Goal: Information Seeking & Learning: Learn about a topic

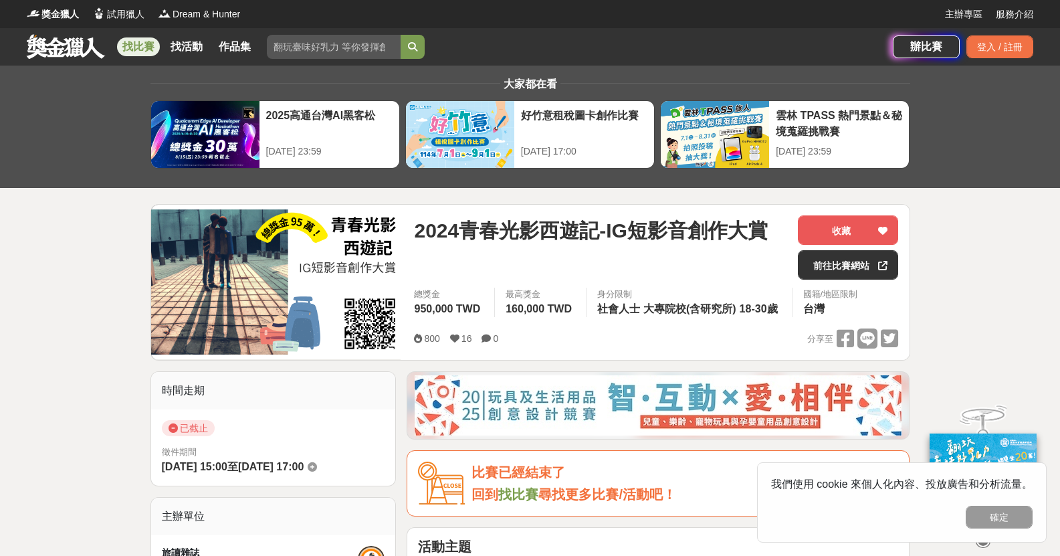
click at [205, 282] on img at bounding box center [276, 282] width 250 height 154
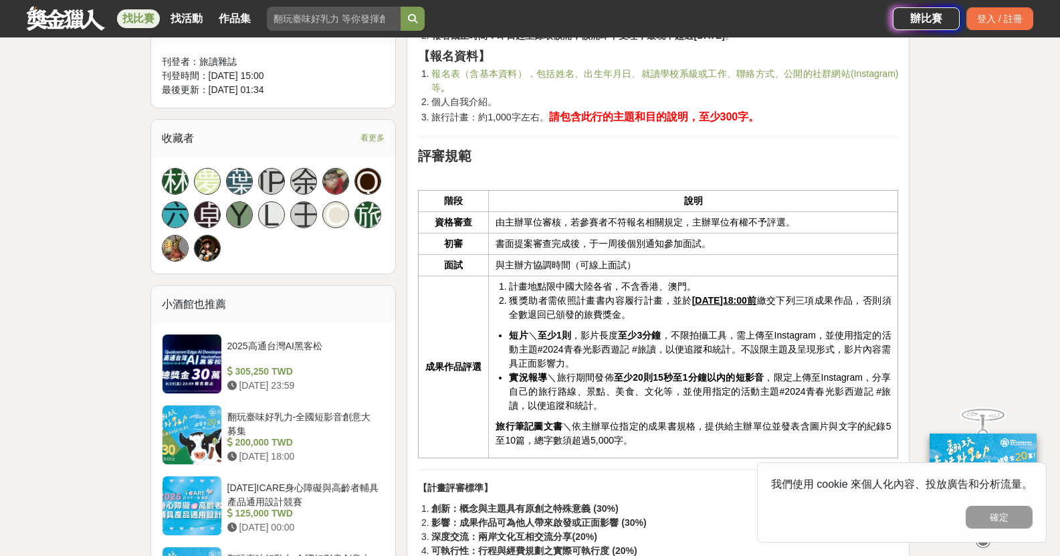
scroll to position [803, 0]
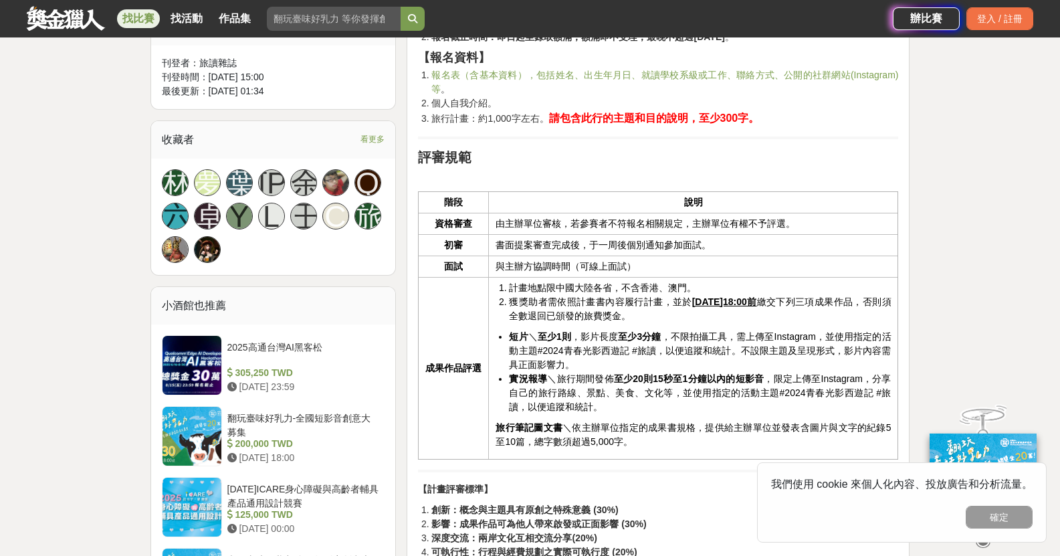
click at [605, 281] on li "計畫地點限中國大陸各省，不含香港、澳門。" at bounding box center [700, 288] width 382 height 14
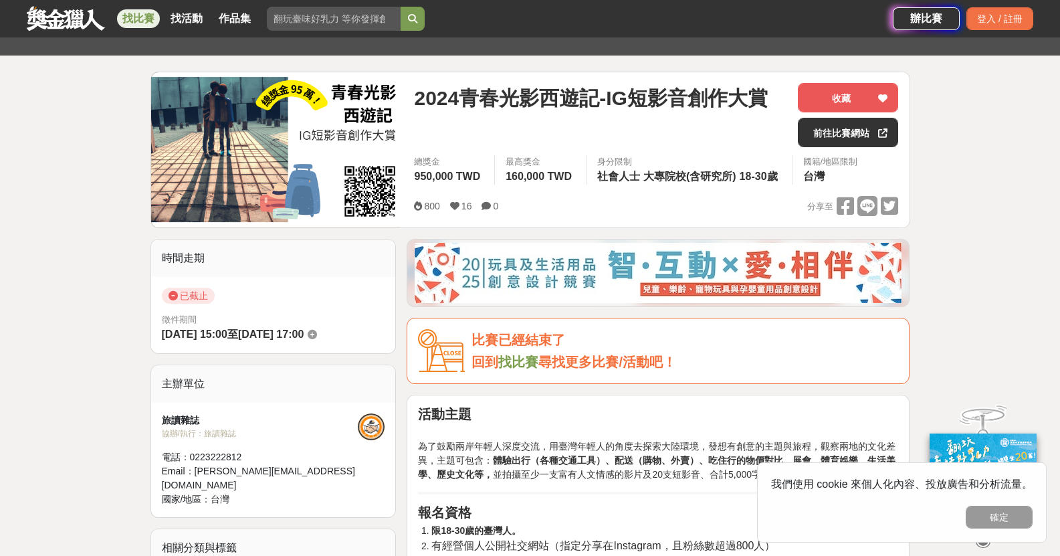
scroll to position [133, 0]
click at [548, 449] on p "為了鼓勵兩岸年輕人深度交流，用臺灣年輕人的角度去探索大陸環境，發想有創意的主題與旅程，觀察兩地的文化差異，主題可包含： 體驗出行（各種交通工具）、配送（購物、…" at bounding box center [658, 453] width 480 height 56
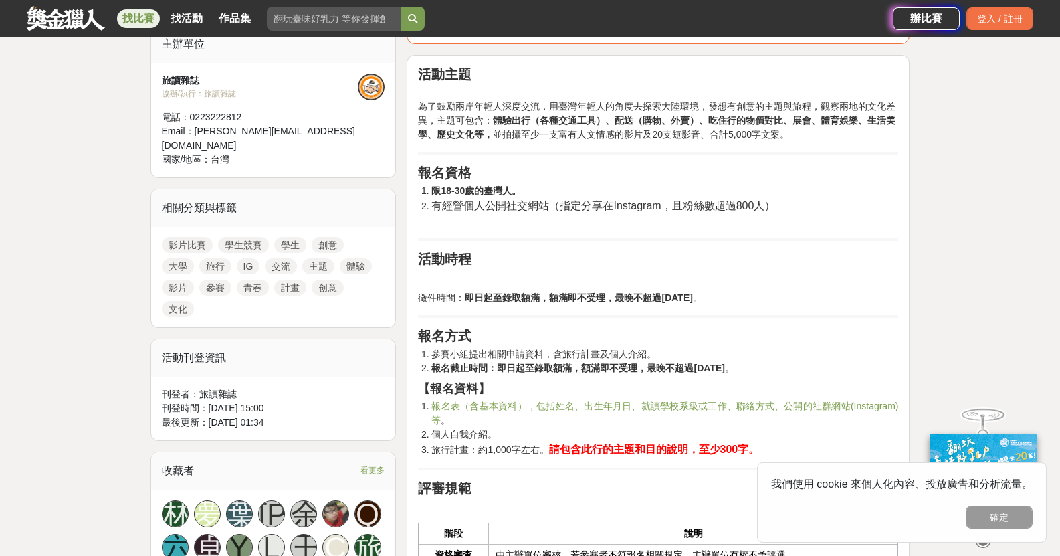
scroll to position [472, 0]
click at [1012, 523] on button "確定" at bounding box center [999, 516] width 67 height 23
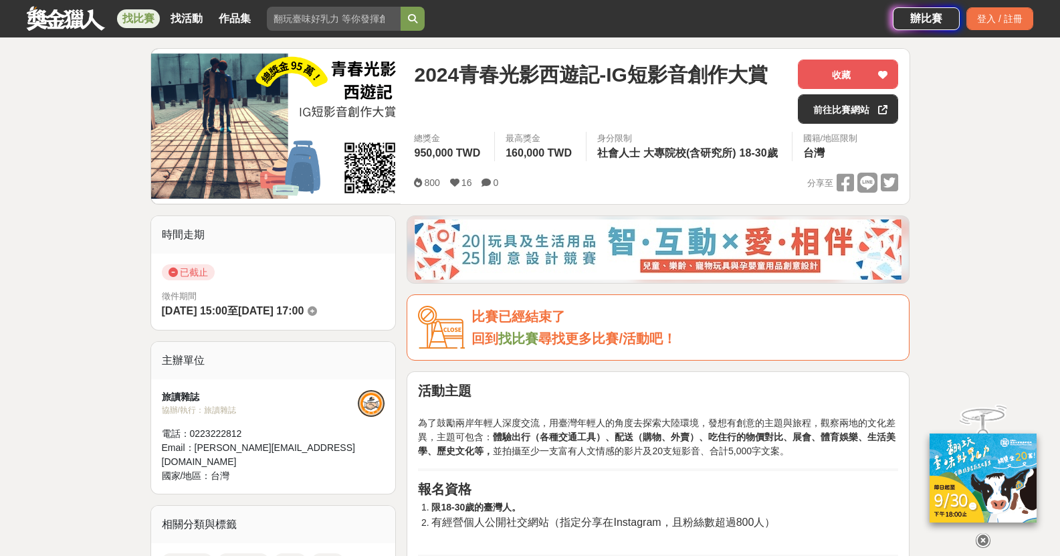
scroll to position [155, 0]
click at [213, 410] on div "協辦/執行： 旅讀雜誌" at bounding box center [260, 411] width 197 height 12
click at [220, 471] on span "台灣" at bounding box center [220, 476] width 19 height 11
click at [175, 390] on div "旅讀雜誌" at bounding box center [260, 397] width 197 height 14
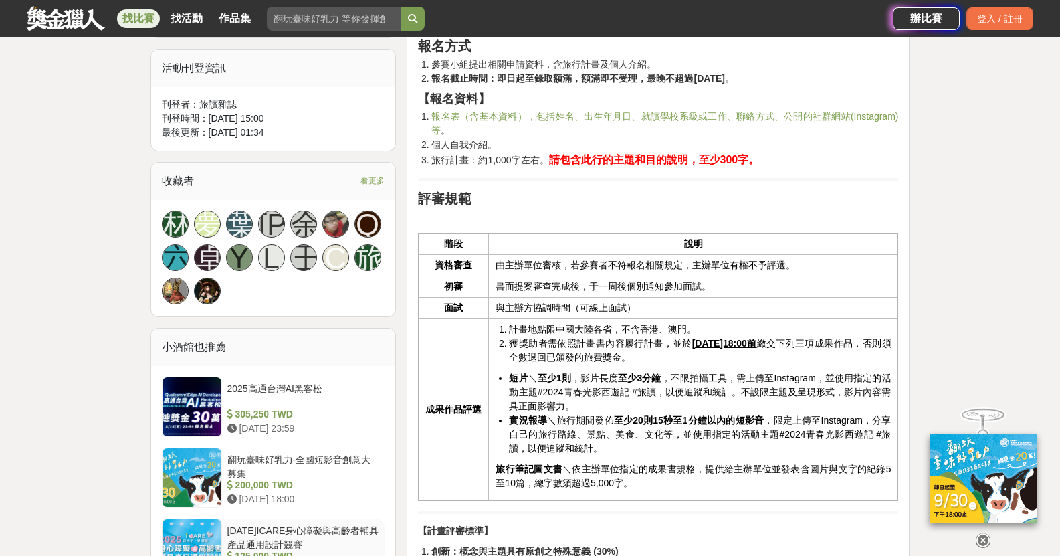
scroll to position [761, 0]
click at [550, 263] on td "由主辦單位審核，若參賽者不符報名相關規定，主辦單位有權不予評選。" at bounding box center [693, 265] width 409 height 21
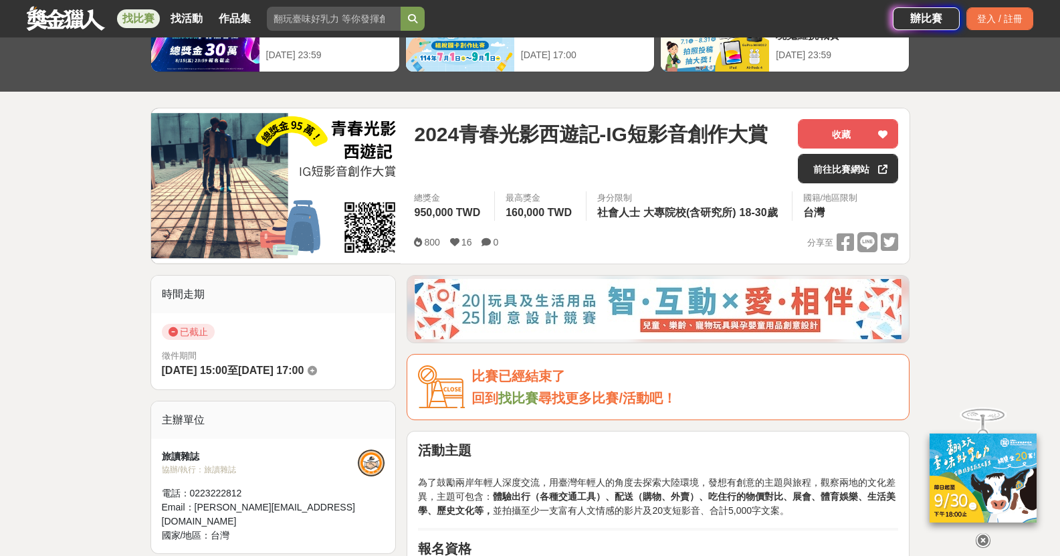
scroll to position [96, 0]
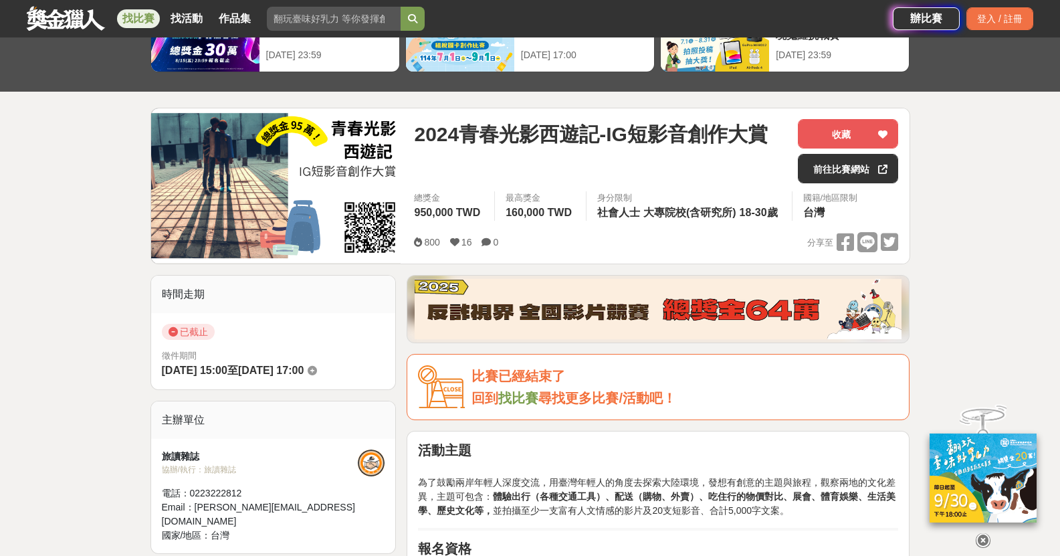
click at [850, 170] on link "前往比賽網站" at bounding box center [848, 168] width 100 height 29
click at [878, 130] on icon at bounding box center [882, 134] width 9 height 9
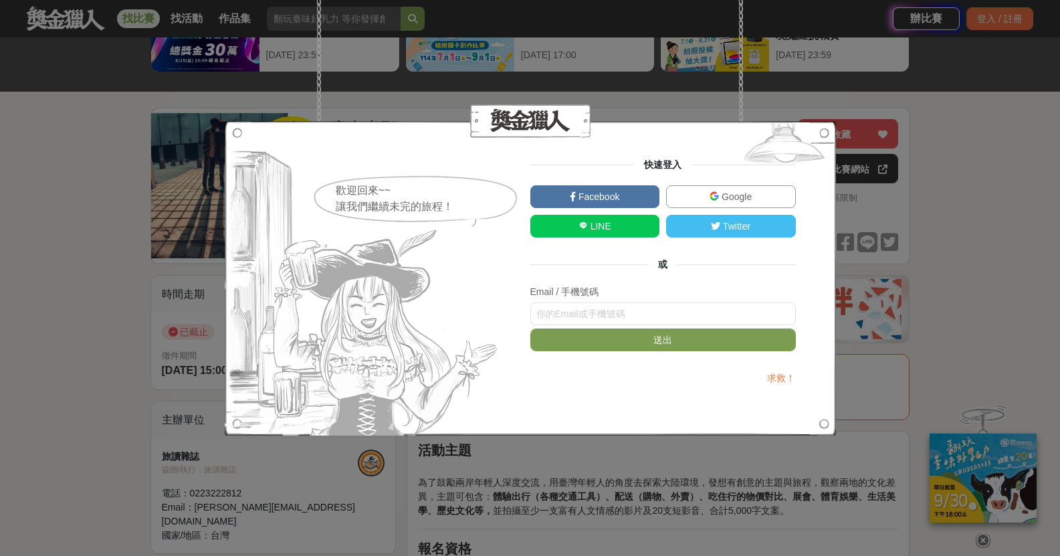
click at [907, 368] on div "歡迎回來~~ 讓我們繼續未完的旅程！ 快速登入 Facebook Google LINE Twitter 或 Email / 手機號碼 送出 求救！" at bounding box center [530, 278] width 1060 height 556
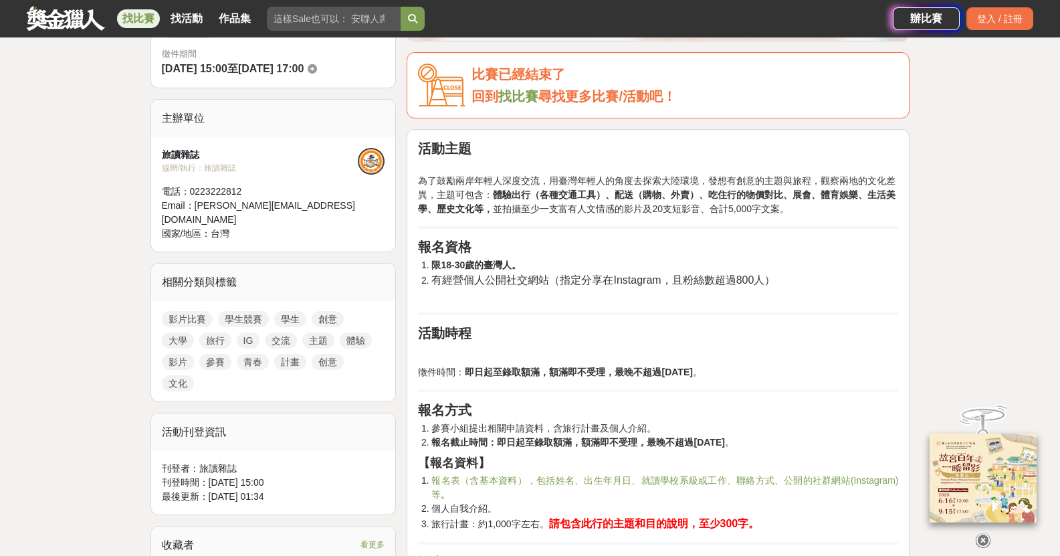
scroll to position [401, 0]
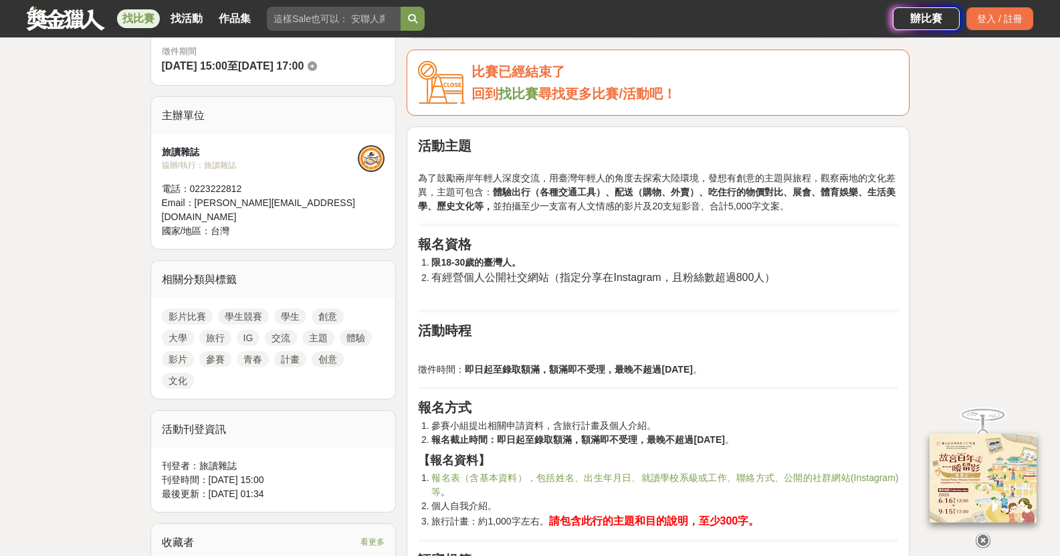
click at [243, 373] on div "影片比賽 學生競賽 學生 創意 大學 旅行 IG 交流 主題 體驗 影片 參賽 青春 計畫 创意 文化" at bounding box center [273, 348] width 245 height 100
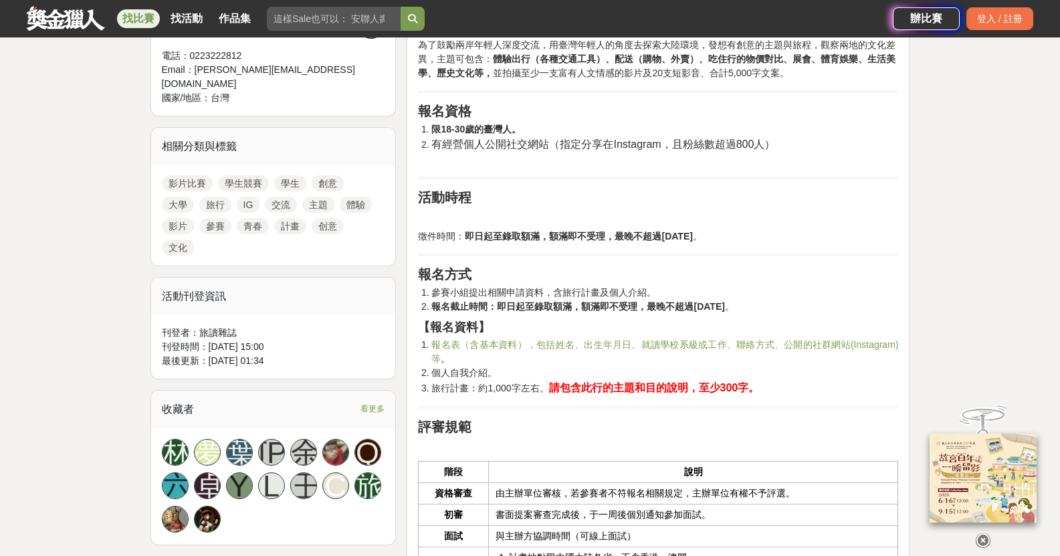
scroll to position [534, 0]
click at [287, 354] on div "最後更新： 2024-09-02 01:34" at bounding box center [273, 361] width 223 height 14
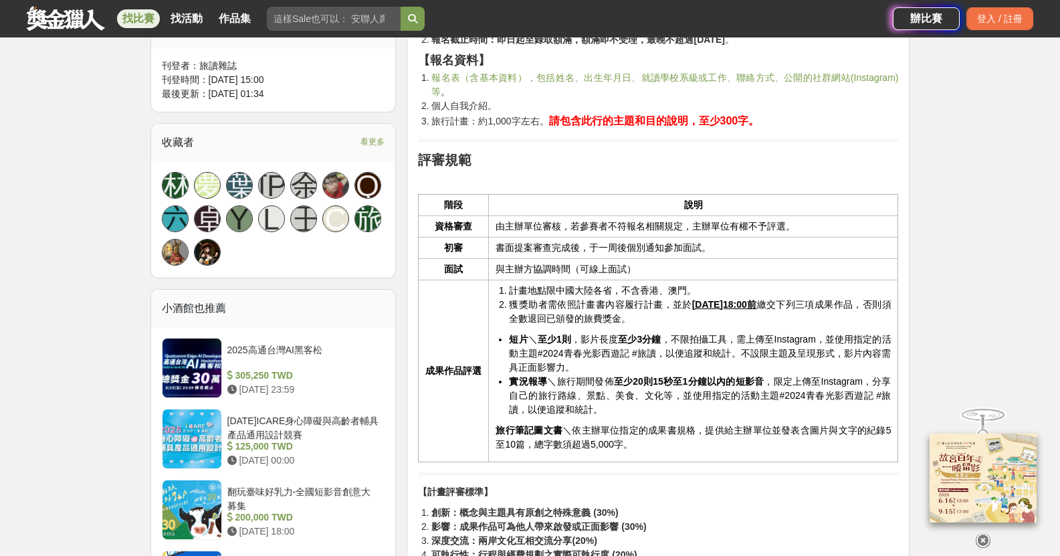
scroll to position [801, 0]
click at [308, 289] on div "小酒館也推薦" at bounding box center [273, 307] width 245 height 37
